Goal: Transaction & Acquisition: Download file/media

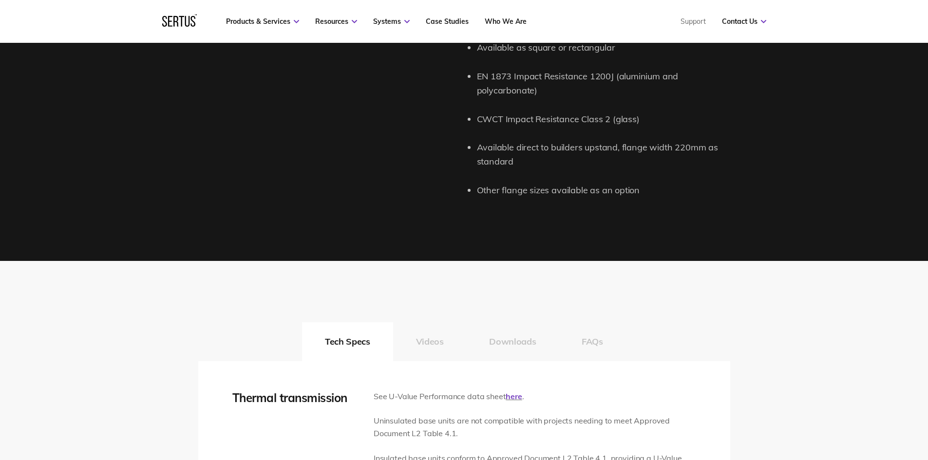
scroll to position [1510, 0]
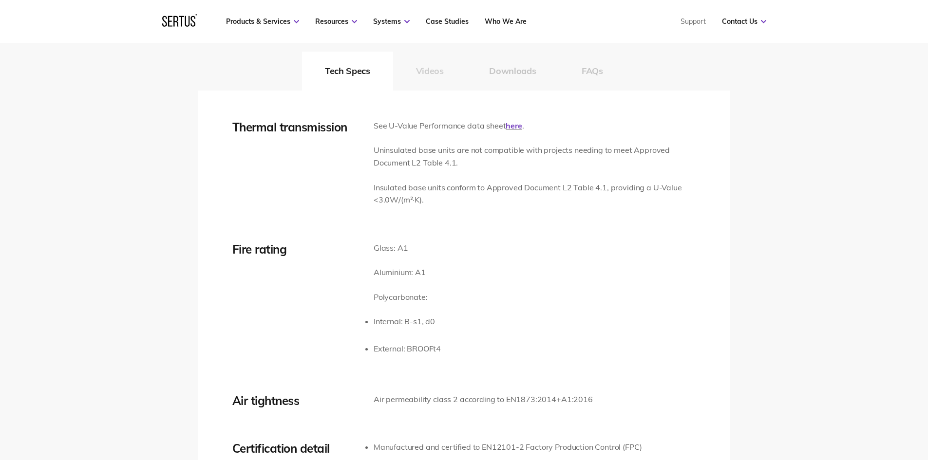
click at [433, 72] on button "Videos" at bounding box center [430, 71] width 74 height 39
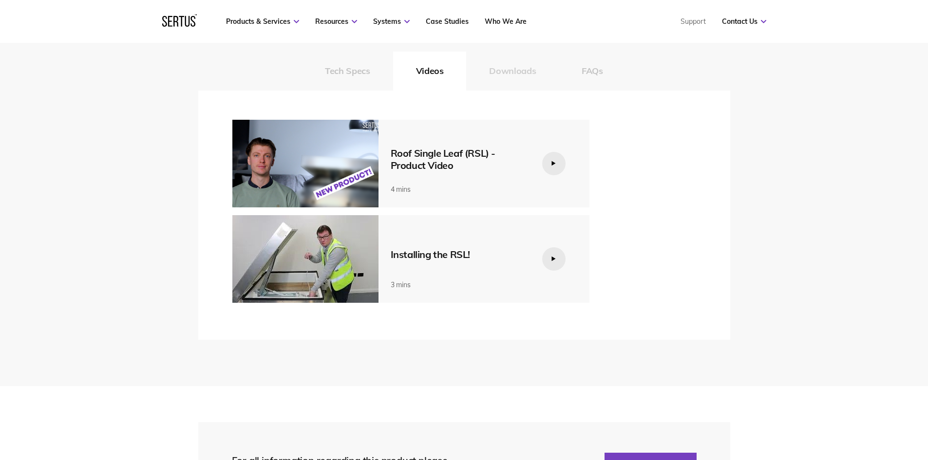
click at [510, 73] on button "Downloads" at bounding box center [512, 71] width 93 height 39
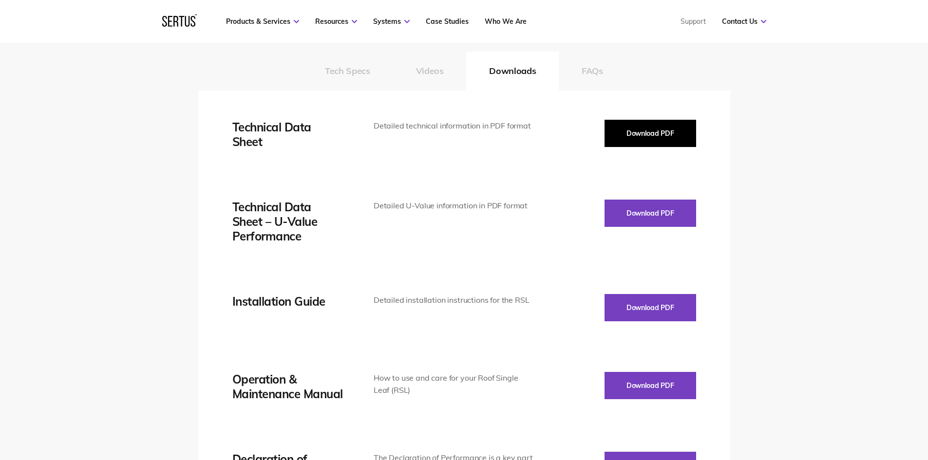
click at [656, 130] on button "Download PDF" at bounding box center [650, 133] width 92 height 27
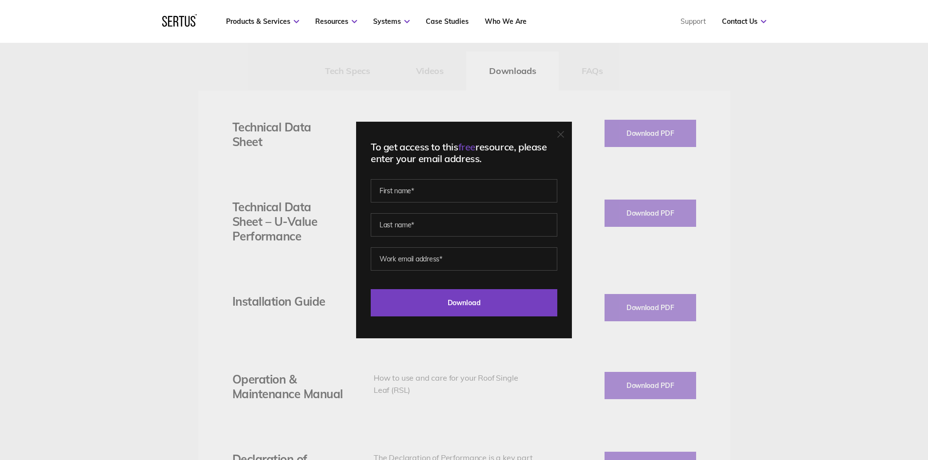
click at [563, 135] on icon at bounding box center [560, 134] width 7 height 7
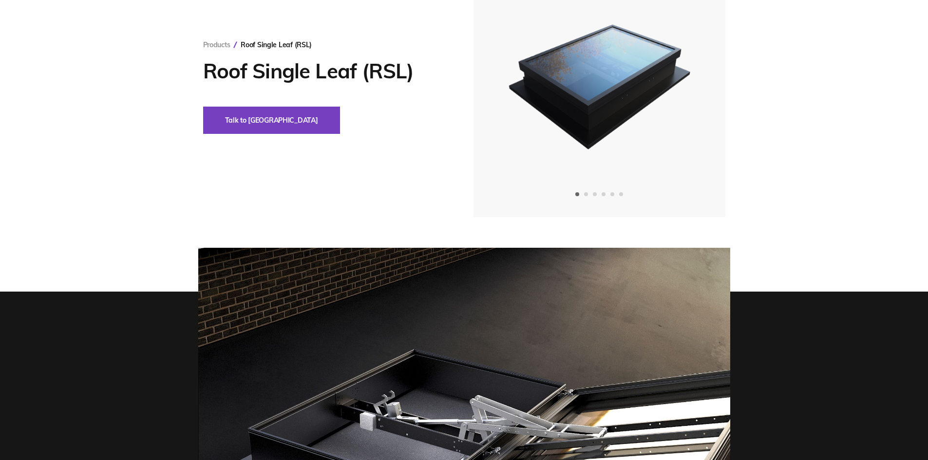
scroll to position [0, 0]
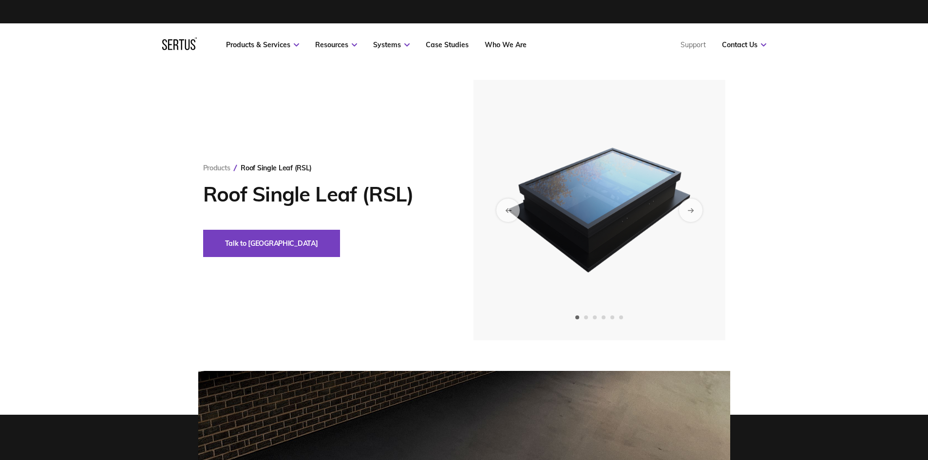
click at [622, 204] on img at bounding box center [598, 210] width 239 height 261
click at [687, 212] on div "Next slide" at bounding box center [690, 210] width 24 height 24
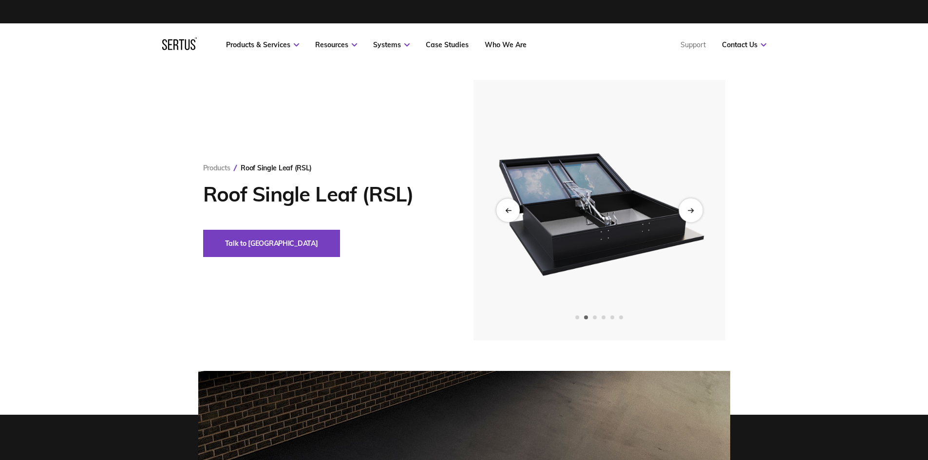
click at [687, 212] on div "Next slide" at bounding box center [690, 210] width 24 height 24
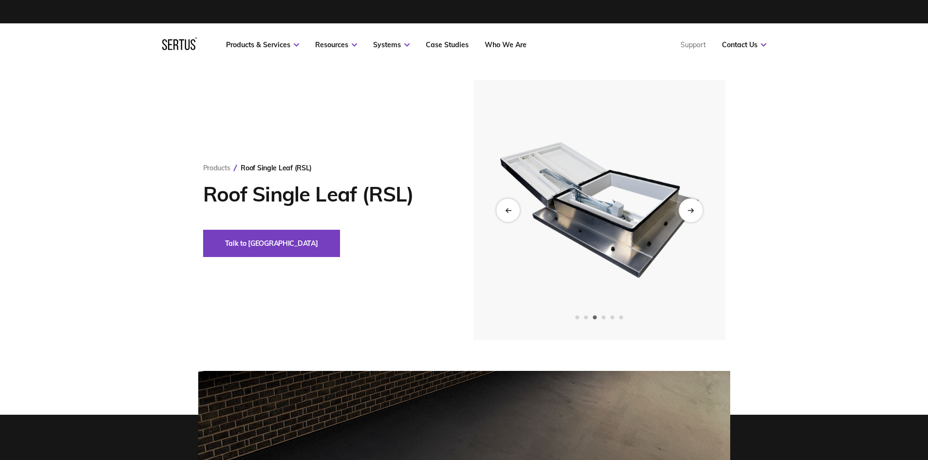
click at [687, 212] on div "Next slide" at bounding box center [690, 210] width 24 height 24
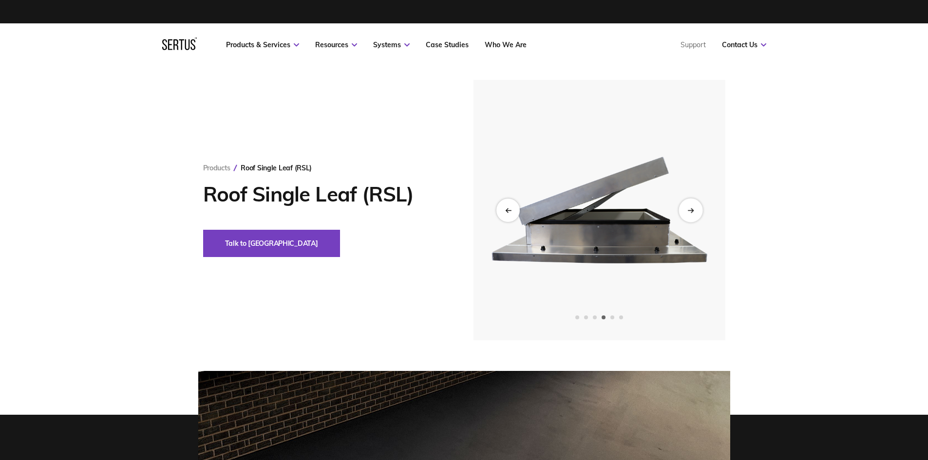
click at [687, 212] on div "Next slide" at bounding box center [690, 210] width 24 height 24
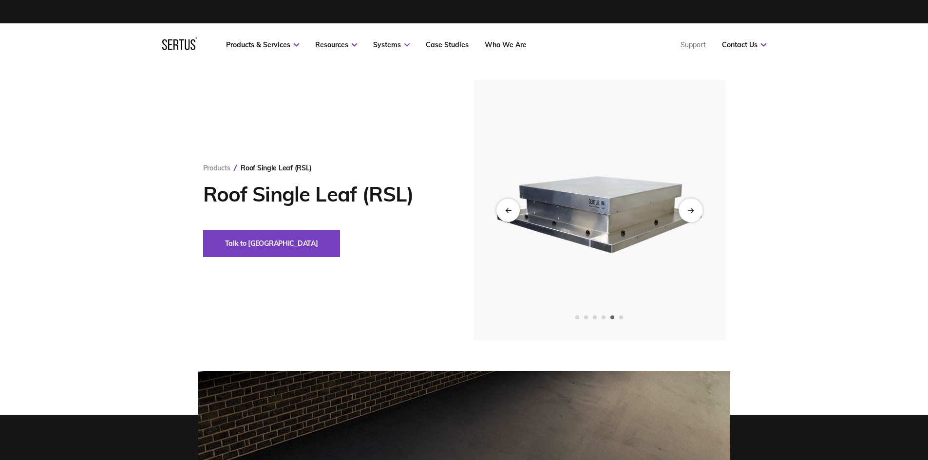
click at [687, 212] on div "Next slide" at bounding box center [690, 210] width 24 height 24
